Goal: Task Accomplishment & Management: Complete application form

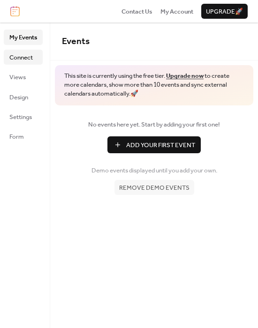
click at [36, 59] on link "Connect" at bounding box center [23, 57] width 39 height 15
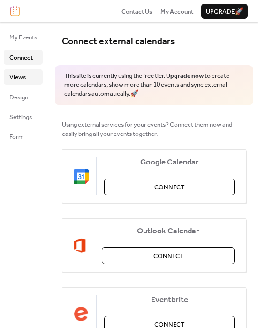
click at [27, 76] on link "Views" at bounding box center [23, 76] width 39 height 15
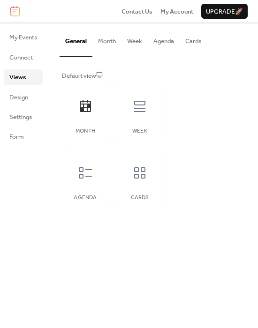
click at [22, 89] on ul "My Events Connect Views Design Settings Form" at bounding box center [23, 87] width 39 height 114
click at [21, 93] on span "Design" at bounding box center [18, 97] width 19 height 9
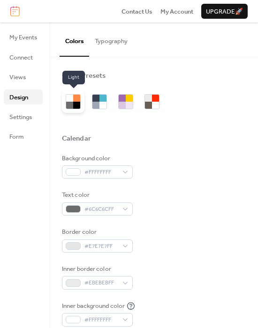
click at [81, 105] on div at bounding box center [73, 102] width 23 height 23
click at [105, 105] on div at bounding box center [102, 105] width 7 height 7
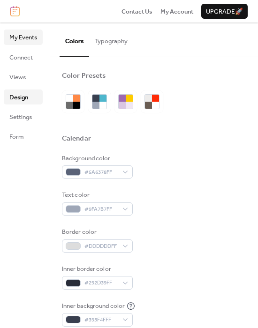
click at [25, 38] on span "My Events" at bounding box center [23, 37] width 28 height 9
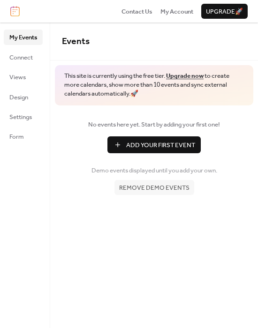
click at [131, 141] on span "Add Your First Event" at bounding box center [160, 145] width 69 height 9
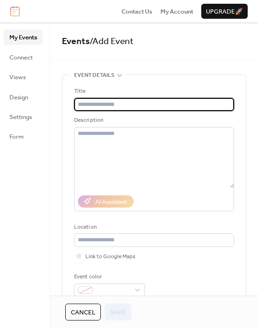
click at [114, 100] on input "text" at bounding box center [154, 104] width 160 height 13
type input "*"
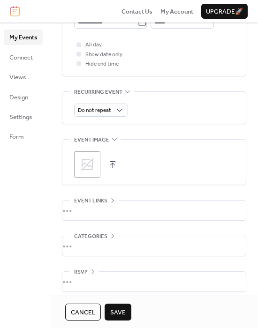
scroll to position [387, 0]
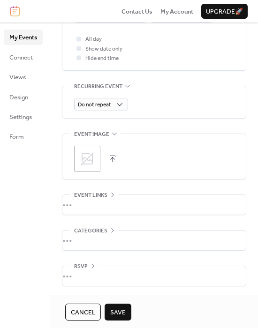
type input "******"
click at [121, 316] on span "Save" at bounding box center [117, 312] width 15 height 9
